Goal: Task Accomplishment & Management: Complete application form

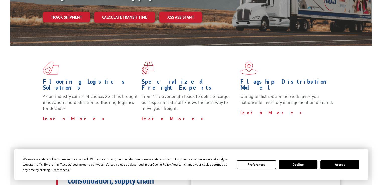
scroll to position [100, 0]
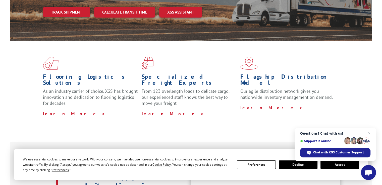
click at [334, 165] on button "Accept" at bounding box center [339, 165] width 39 height 9
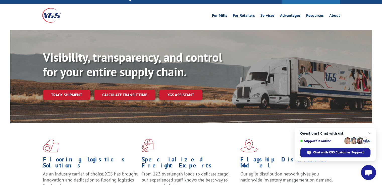
scroll to position [0, 0]
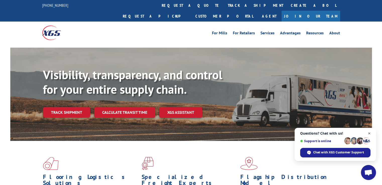
click at [368, 132] on span "Open chat" at bounding box center [369, 133] width 6 height 6
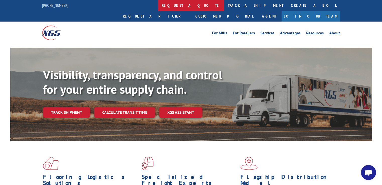
click at [158, 6] on link "request a quote" at bounding box center [191, 5] width 66 height 11
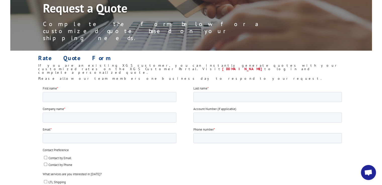
scroll to position [75, 0]
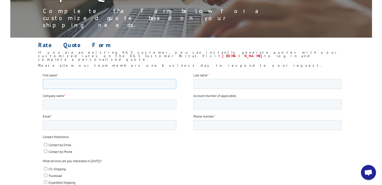
click at [74, 83] on input "First name *" at bounding box center [109, 84] width 133 height 10
type input "[PERSON_NAME]"
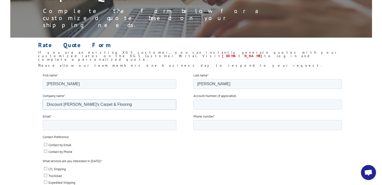
type input "Discount [PERSON_NAME]'s Carpet & Flooring"
click at [55, 123] on input "Email *" at bounding box center [109, 125] width 133 height 10
type input "[EMAIL_ADDRESS][DOMAIN_NAME]"
click at [208, 125] on input "Phone number *" at bounding box center [267, 125] width 149 height 10
type input "[PHONE_NUMBER]"
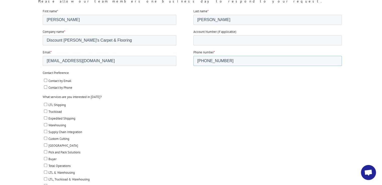
scroll to position [151, 0]
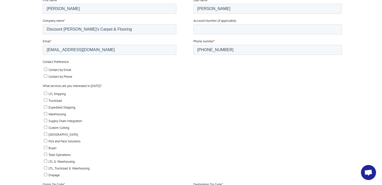
click at [46, 71] on input "Contact by Email" at bounding box center [45, 69] width 3 height 3
checkbox input "true"
click at [45, 93] on input "LTL Shipping" at bounding box center [45, 93] width 3 height 3
checkbox input "true"
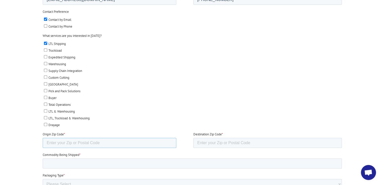
click at [78, 143] on input "Origin Zip Code *" at bounding box center [109, 143] width 133 height 10
type input "30720"
type input "65803"
click at [81, 161] on input "Commodity Being Shipped *" at bounding box center [192, 164] width 299 height 10
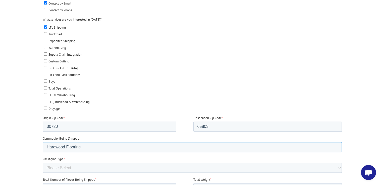
scroll to position [251, 0]
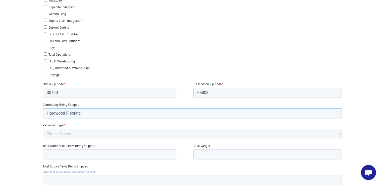
type input "Hardwood Flooring"
click at [61, 132] on select "Please Select Rolled Goods Palletized" at bounding box center [192, 134] width 299 height 10
select select "Pallets (40"x48")"
click at [43, 139] on select "Please Select Rolled Goods Palletized" at bounding box center [192, 134] width 299 height 10
click at [21, 105] on div at bounding box center [191, 77] width 382 height 360
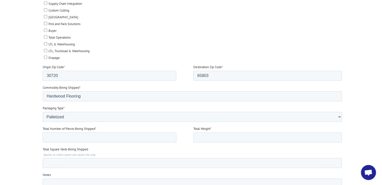
scroll to position [276, 0]
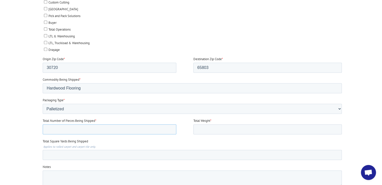
click at [83, 129] on input "Total Number of Pieces Being Shipped *" at bounding box center [109, 129] width 133 height 10
type input "1"
click at [210, 128] on input "Total Weight *" at bounding box center [267, 129] width 149 height 10
type input "51"
click at [66, 154] on input "Total Square Yards Being Shipped" at bounding box center [192, 155] width 299 height 10
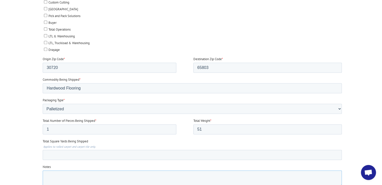
click at [60, 172] on textarea "Notes" at bounding box center [192, 179] width 299 height 17
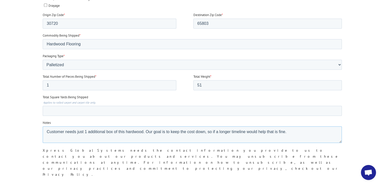
scroll to position [326, 0]
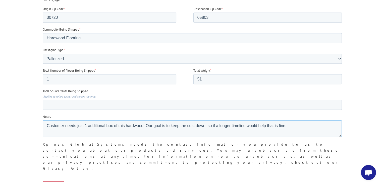
type textarea "Customer needs just 1 additional box of this hardwood. Our goal is to keep the …"
click at [57, 181] on input "Submit" at bounding box center [53, 186] width 21 height 10
